Goal: Check status

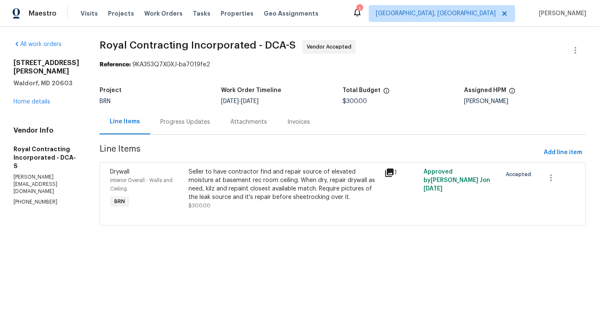
click at [187, 123] on div "Progress Updates" at bounding box center [185, 122] width 50 height 8
